Goal: Information Seeking & Learning: Learn about a topic

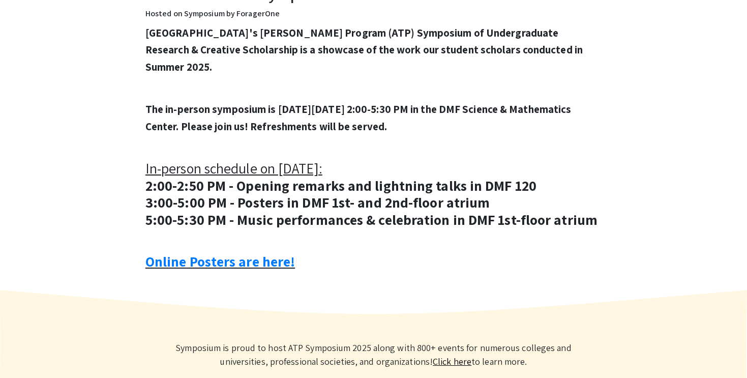
scroll to position [449, 0]
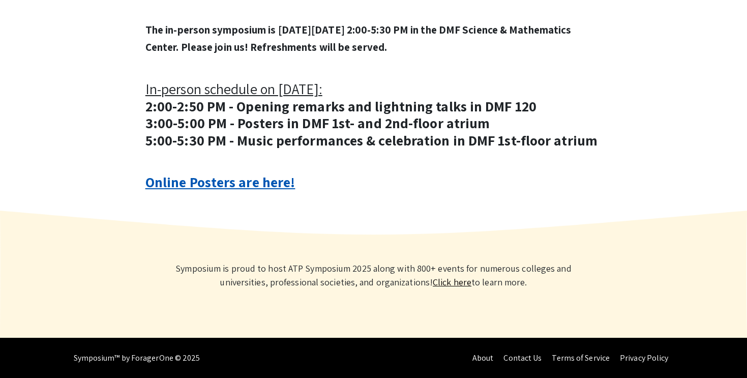
click at [210, 181] on link "Online Posters are here!" at bounding box center [219, 181] width 149 height 19
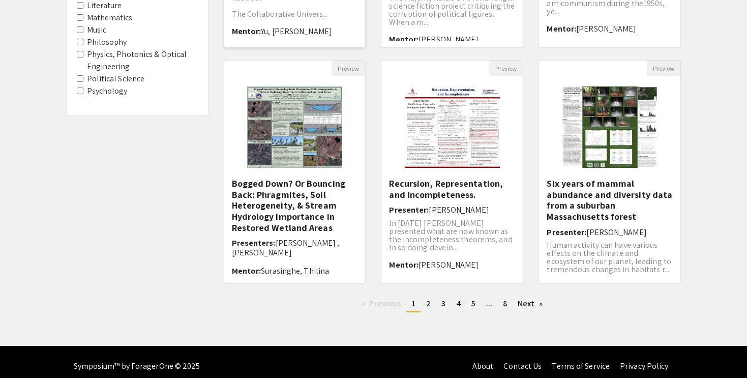
scroll to position [296, 0]
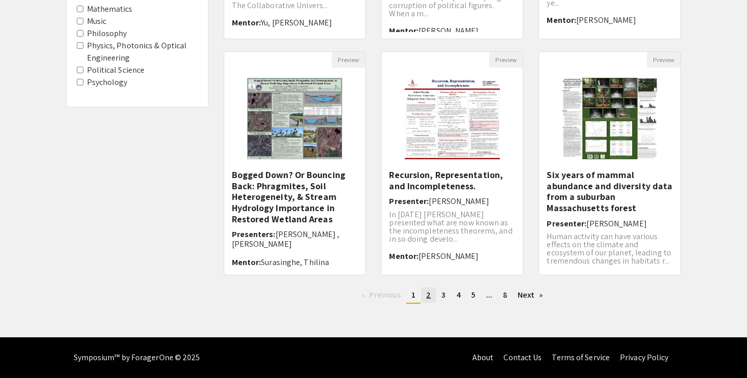
click at [432, 294] on link "page 2" at bounding box center [428, 294] width 15 height 15
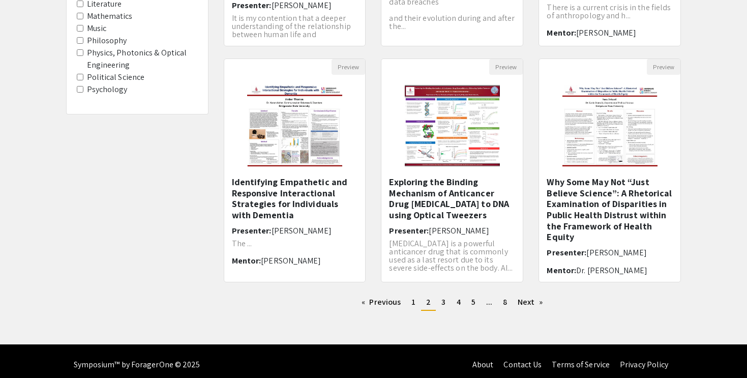
scroll to position [296, 0]
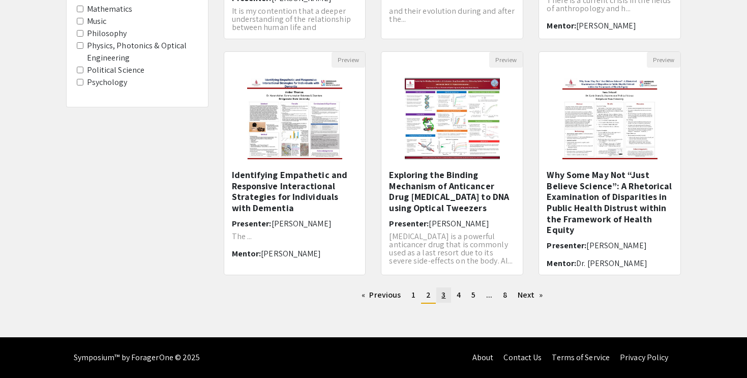
click at [441, 293] on span "3" at bounding box center [443, 294] width 4 height 11
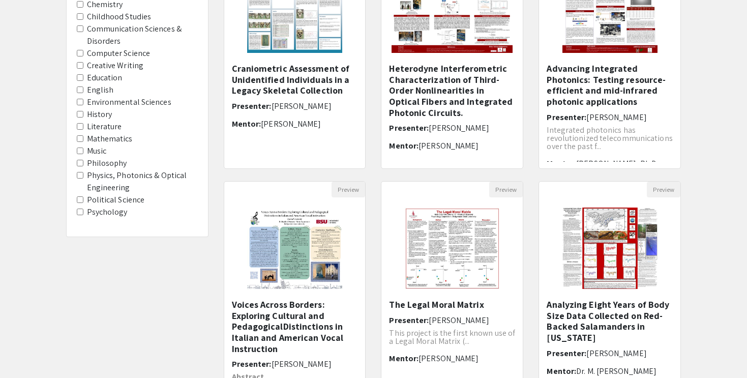
scroll to position [246, 0]
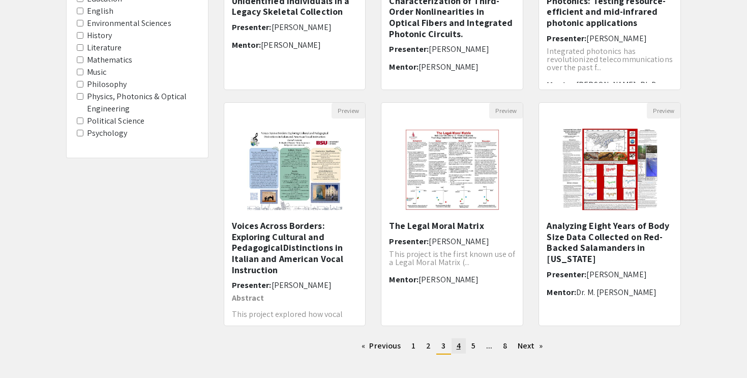
click at [457, 342] on span "4" at bounding box center [459, 345] width 4 height 11
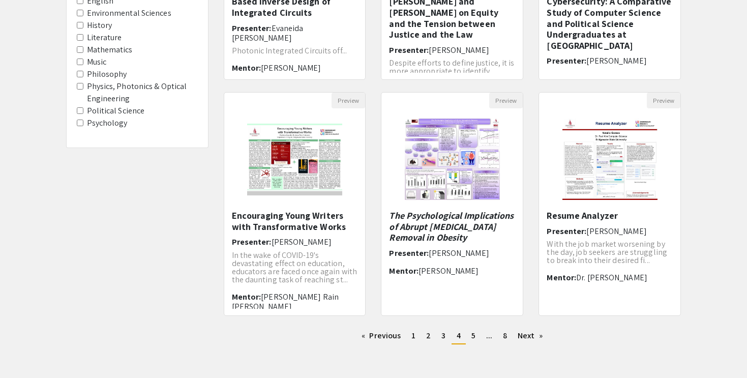
scroll to position [259, 0]
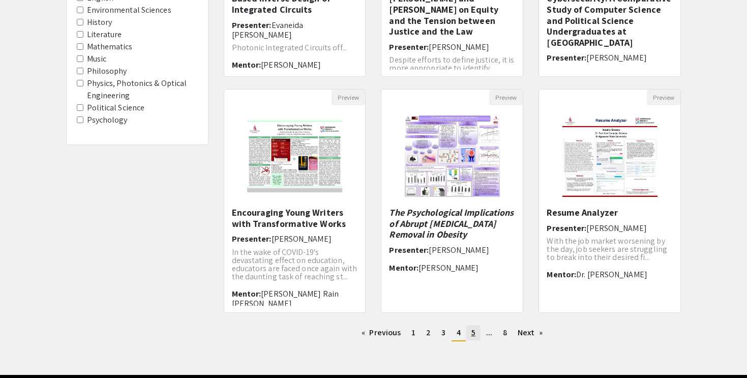
click at [474, 333] on span "5" at bounding box center [473, 332] width 4 height 11
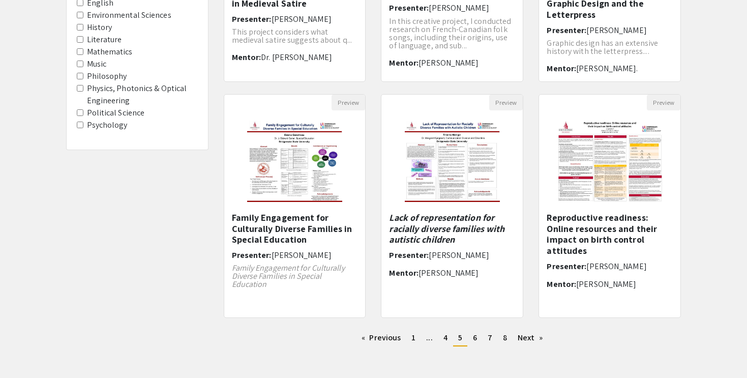
scroll to position [296, 0]
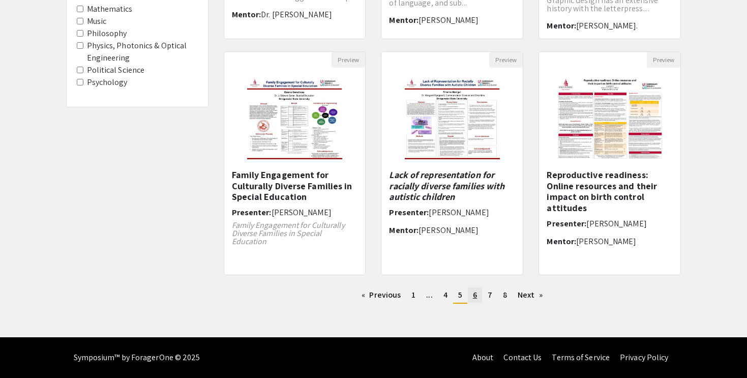
click at [476, 295] on span "6" at bounding box center [475, 294] width 4 height 11
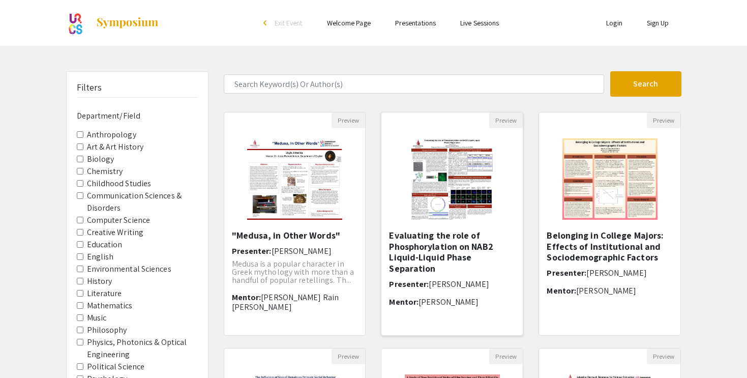
click at [438, 249] on h5 "Evaluating the role of Phosphorylation on NAB2 Liquid-Liquid Phase Separation" at bounding box center [452, 252] width 126 height 44
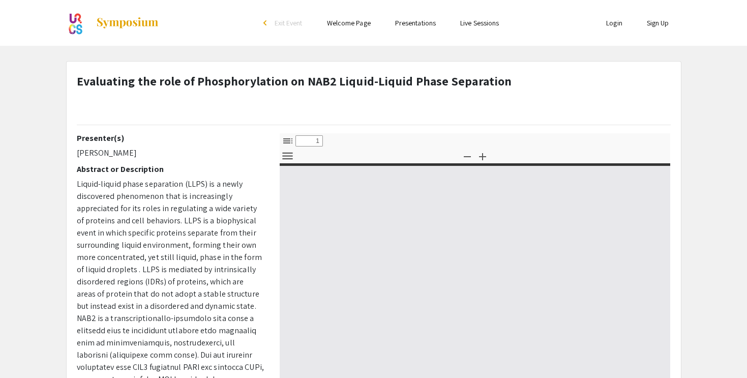
select select "custom"
type input "0"
select select "custom"
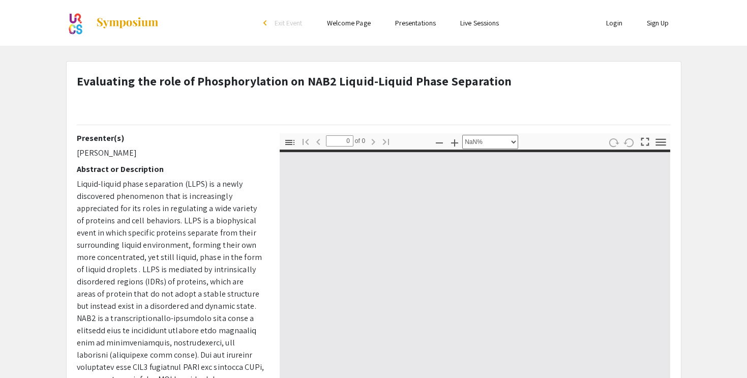
type input "1"
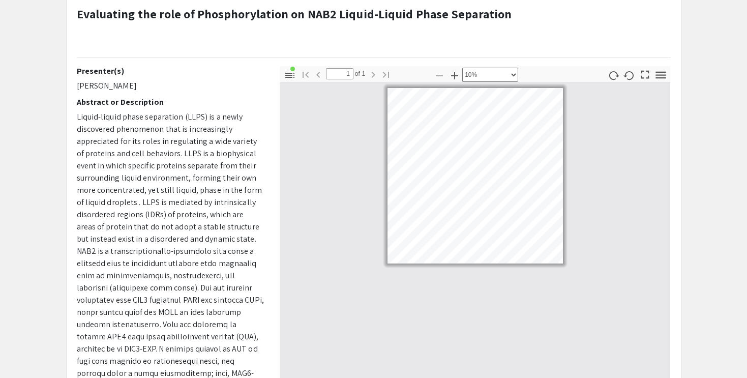
scroll to position [70, 0]
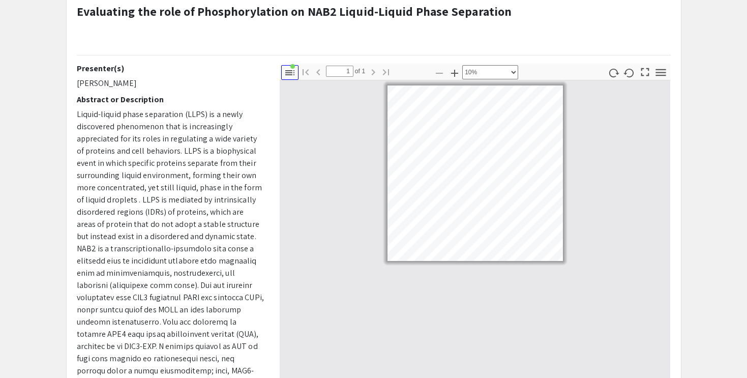
click at [291, 74] on icon "button" at bounding box center [289, 72] width 9 height 5
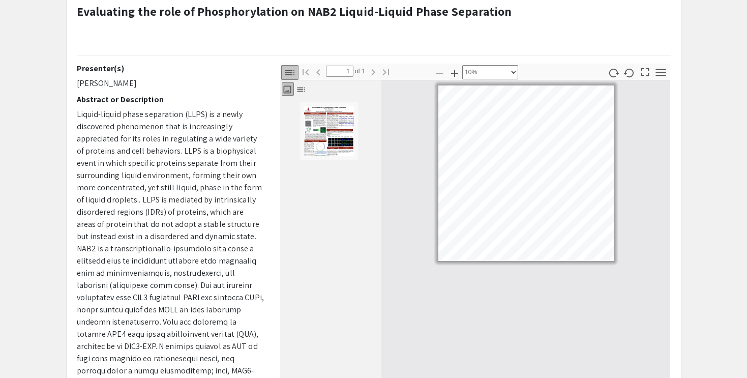
click at [291, 74] on icon "button" at bounding box center [289, 72] width 9 height 5
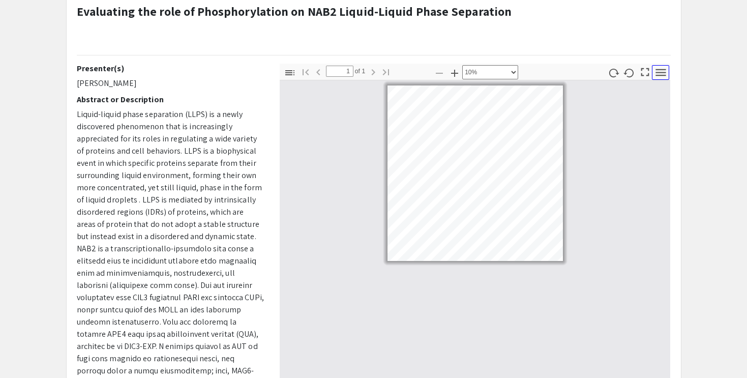
click at [663, 70] on icon "button" at bounding box center [661, 73] width 14 height 14
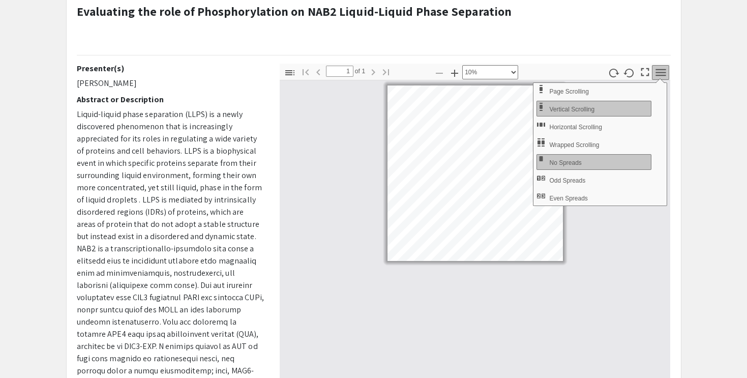
click at [581, 66] on div "Toggle Sidebar Find Go to First Page Previous 1 of 1 Next Go to Last Page Zoom …" at bounding box center [475, 72] width 391 height 16
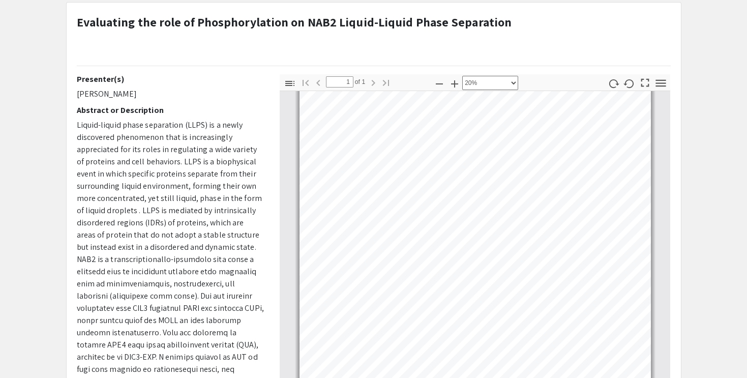
scroll to position [0, 0]
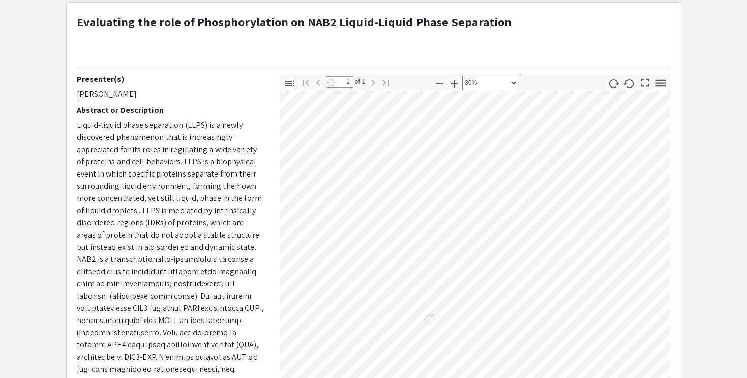
select select "custom"
